Goal: Task Accomplishment & Management: Manage account settings

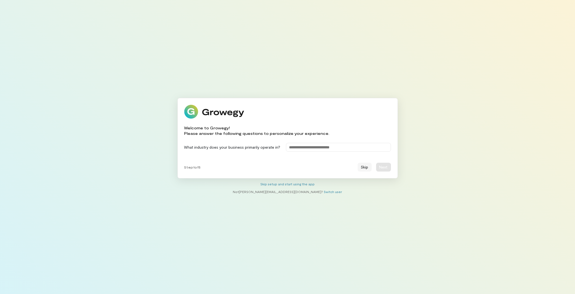
click at [364, 167] on button "Skip" at bounding box center [365, 167] width 14 height 9
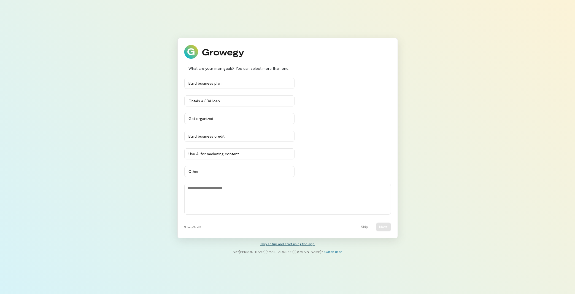
click at [294, 242] on link "Skip setup and start using the app" at bounding box center [288, 244] width 54 height 4
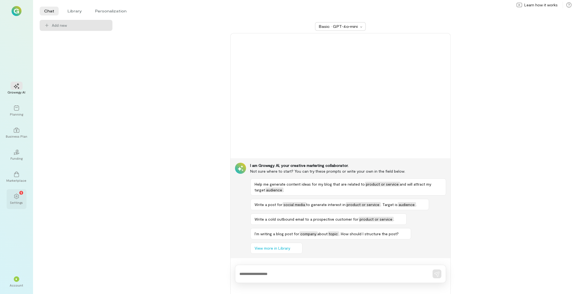
click at [13, 199] on div "1" at bounding box center [16, 196] width 12 height 8
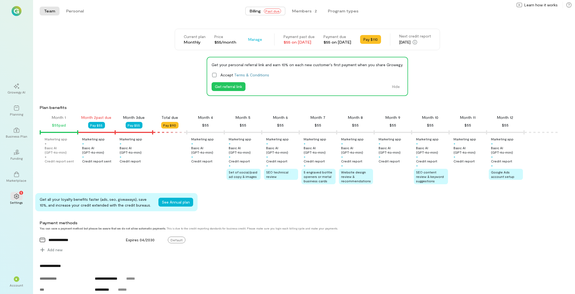
scroll to position [131, 0]
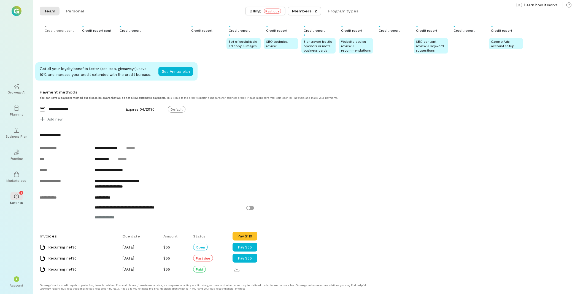
click at [303, 10] on div "Members · 2" at bounding box center [304, 11] width 25 height 6
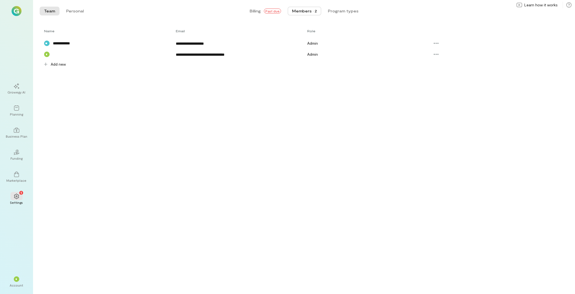
scroll to position [0, 0]
click at [438, 43] on icon at bounding box center [436, 43] width 5 height 1
click at [456, 76] on span "Resend invite" at bounding box center [454, 77] width 23 height 6
click at [20, 285] on div "Account" at bounding box center [17, 285] width 14 height 4
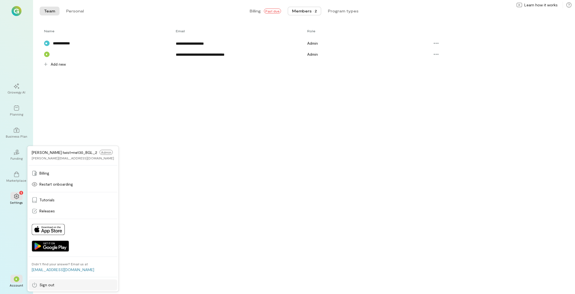
click at [44, 286] on span "Sign out" at bounding box center [46, 285] width 15 height 6
